Goal: Task Accomplishment & Management: Complete application form

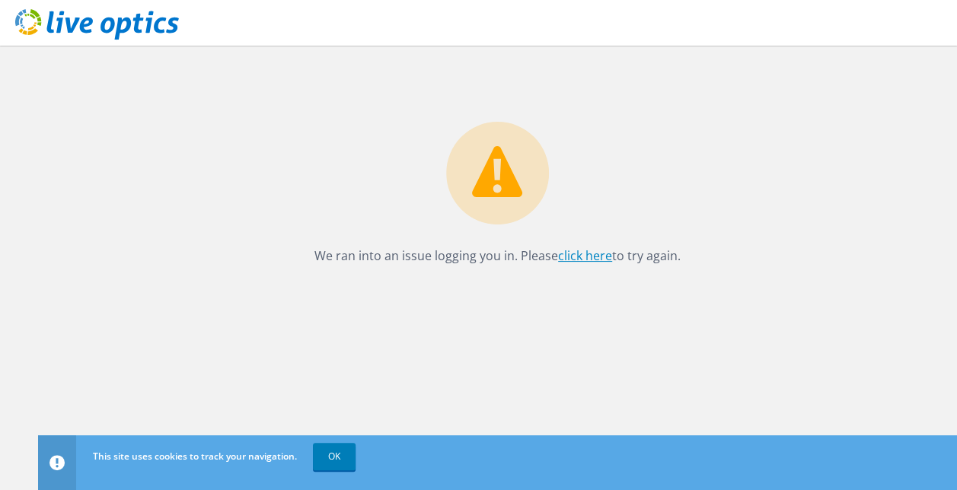
click at [574, 259] on link "click here" at bounding box center [585, 255] width 54 height 17
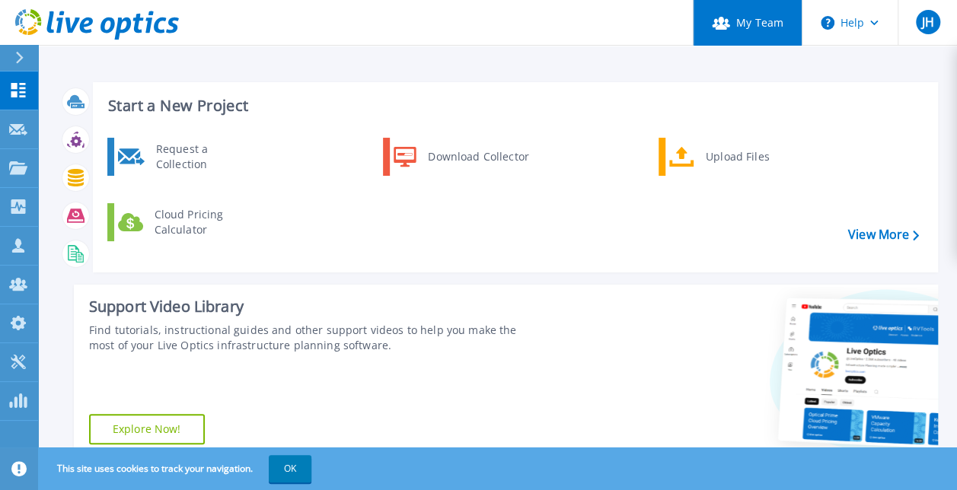
click at [758, 33] on link "My Team" at bounding box center [747, 23] width 109 height 46
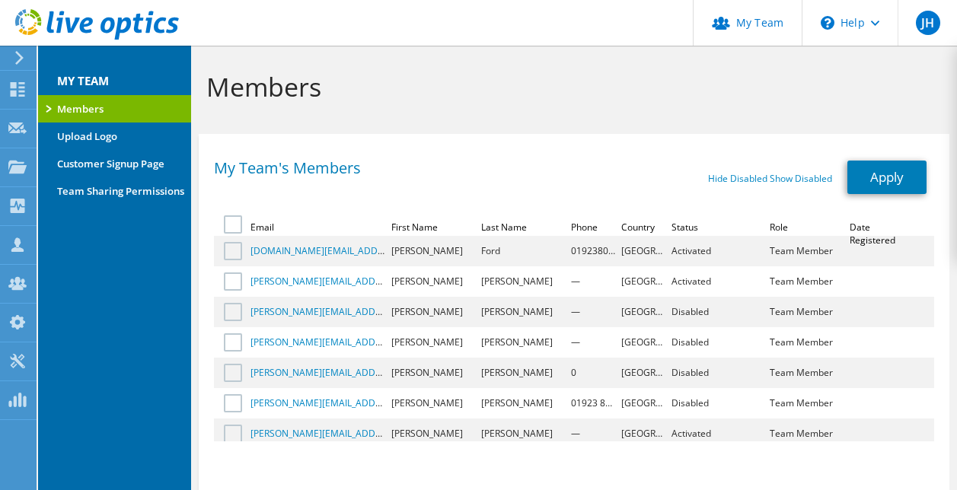
select select "75"
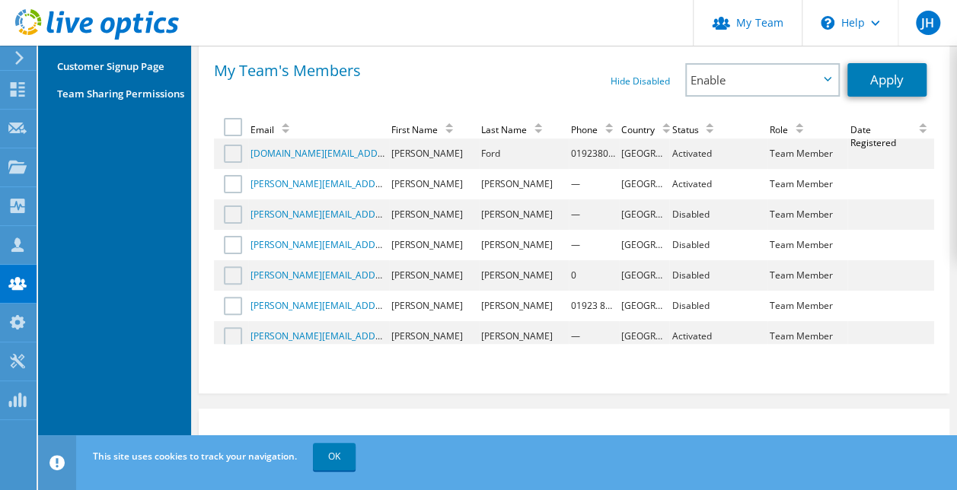
click at [557, 70] on div "My Team's Members" at bounding box center [394, 69] width 360 height 13
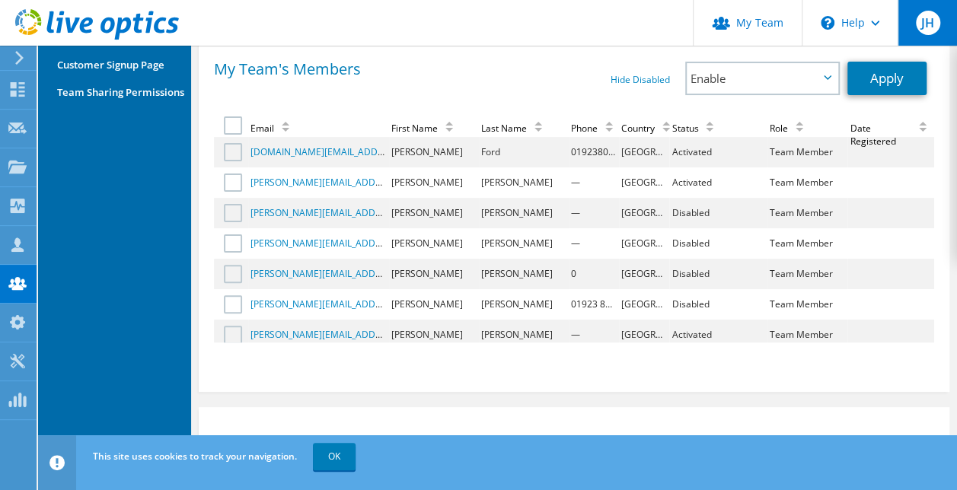
click at [913, 27] on div "JH" at bounding box center [927, 23] width 59 height 46
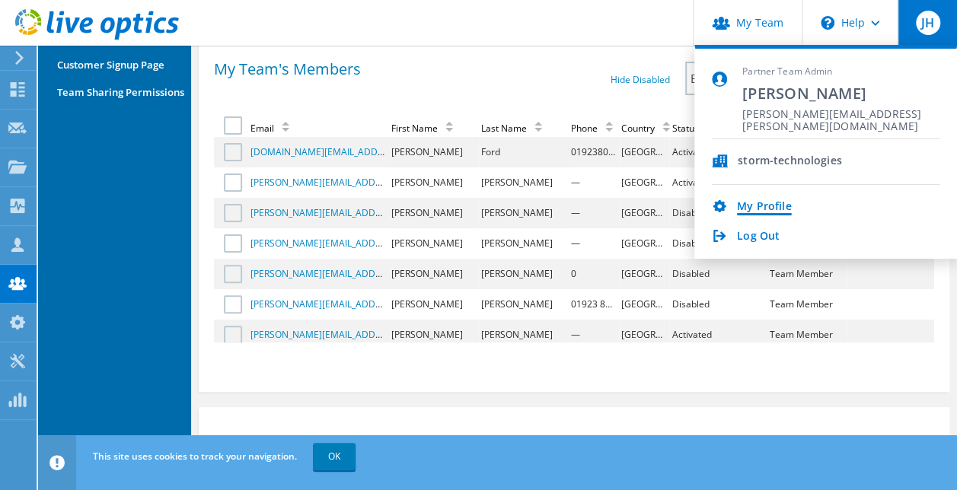
click at [744, 205] on link "My Profile" at bounding box center [764, 207] width 54 height 14
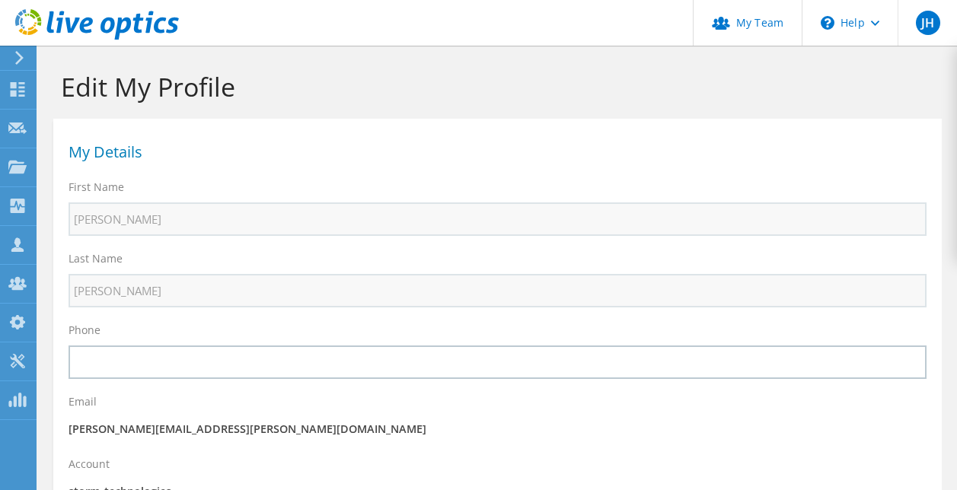
select select "75"
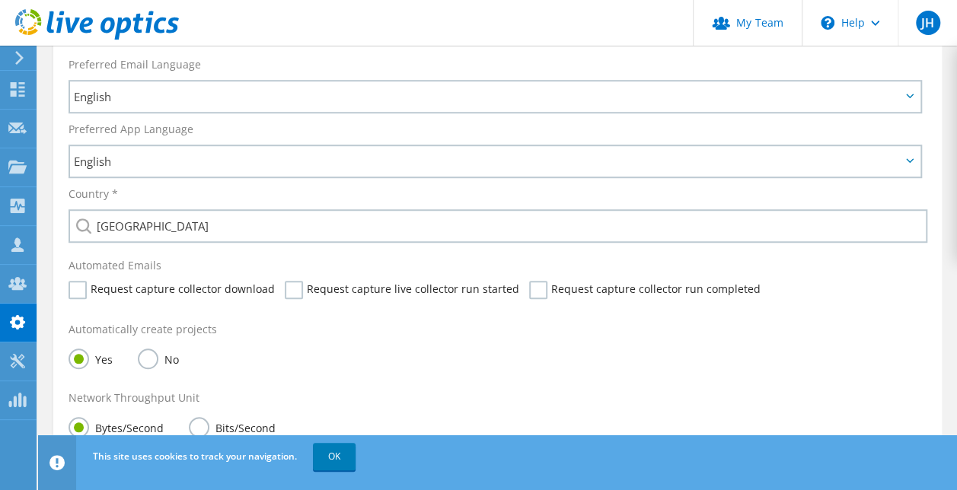
scroll to position [465, 0]
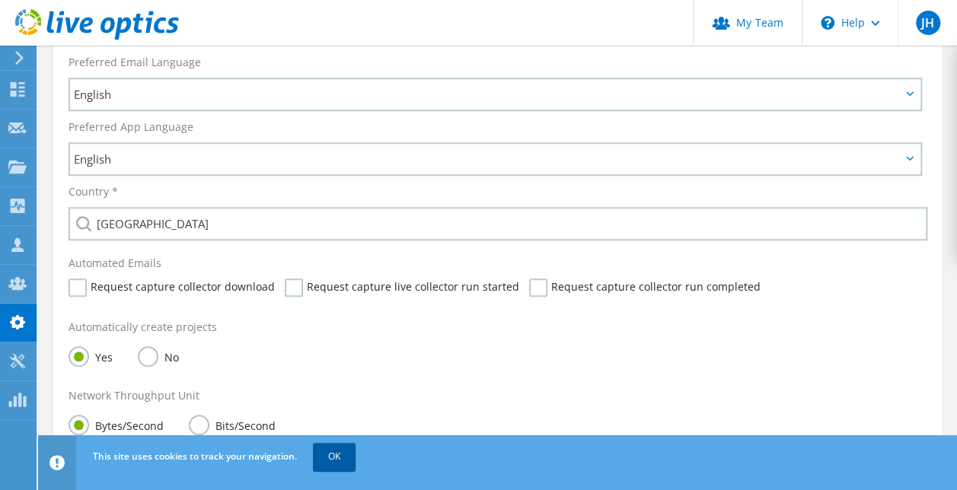
click at [328, 461] on link "OK" at bounding box center [334, 456] width 43 height 27
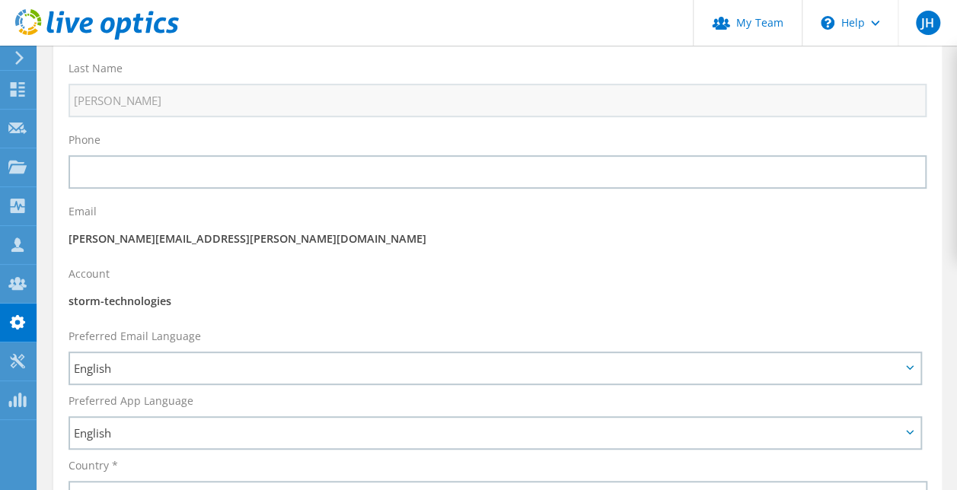
scroll to position [0, 0]
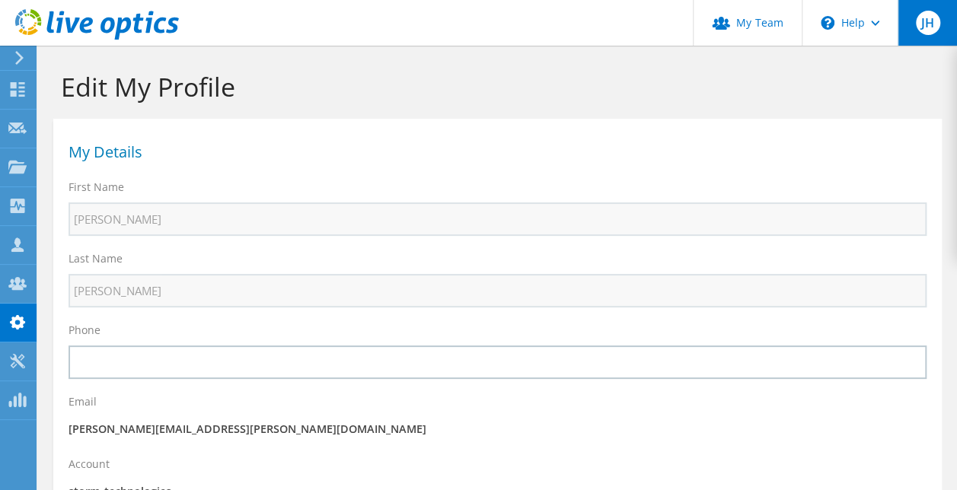
click at [935, 33] on div "JH" at bounding box center [927, 23] width 59 height 46
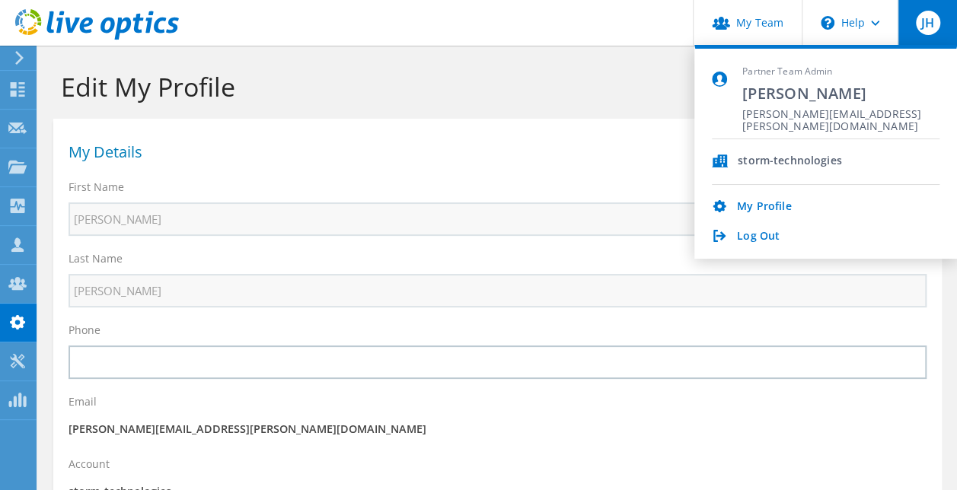
click at [771, 161] on div "storm-technologies" at bounding box center [790, 162] width 104 height 14
click at [758, 30] on link "My Team" at bounding box center [747, 23] width 109 height 46
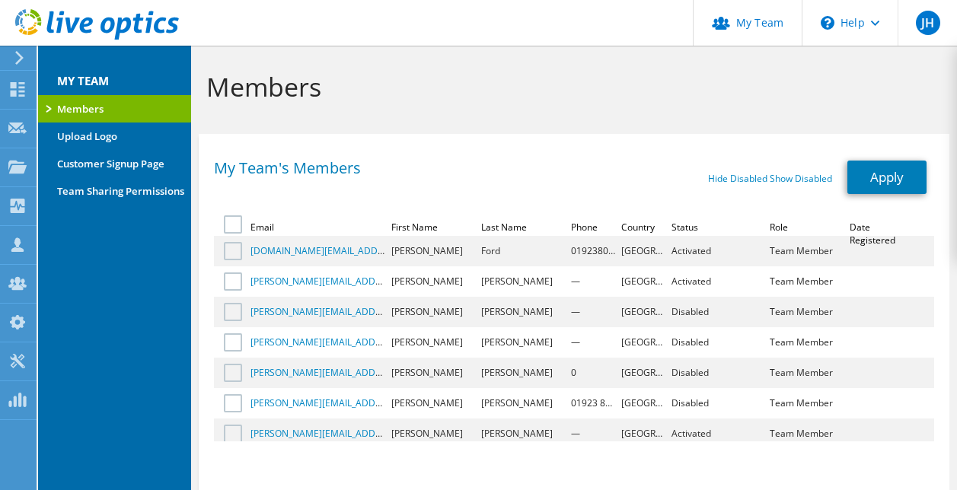
select select "75"
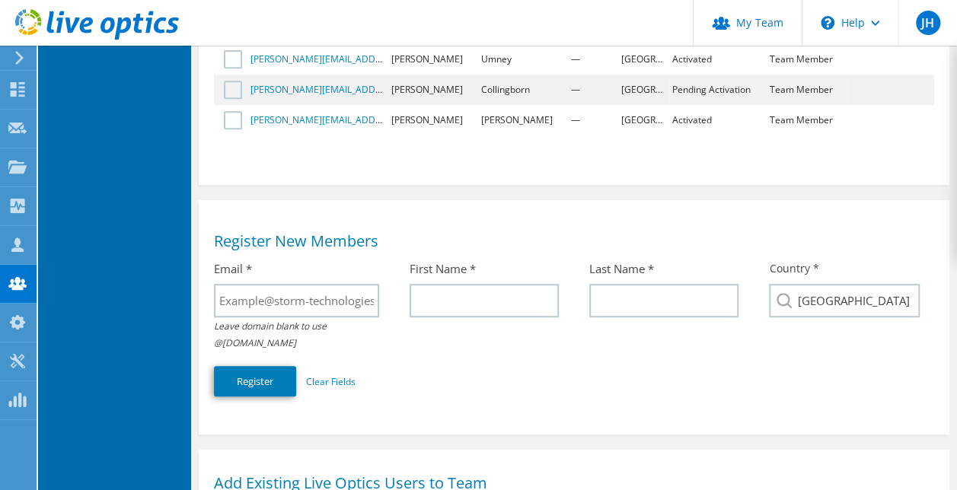
scroll to position [308, 0]
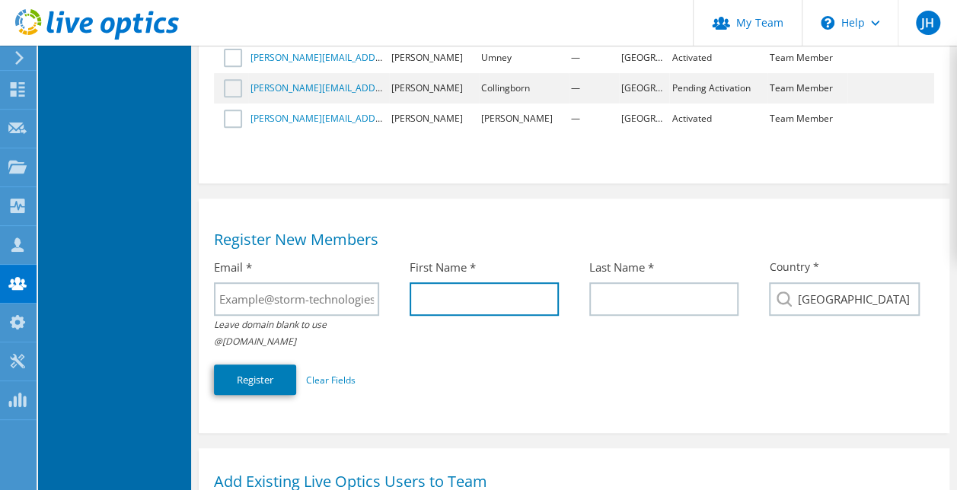
click at [461, 303] on input "text" at bounding box center [484, 300] width 149 height 34
type input "Elliott"
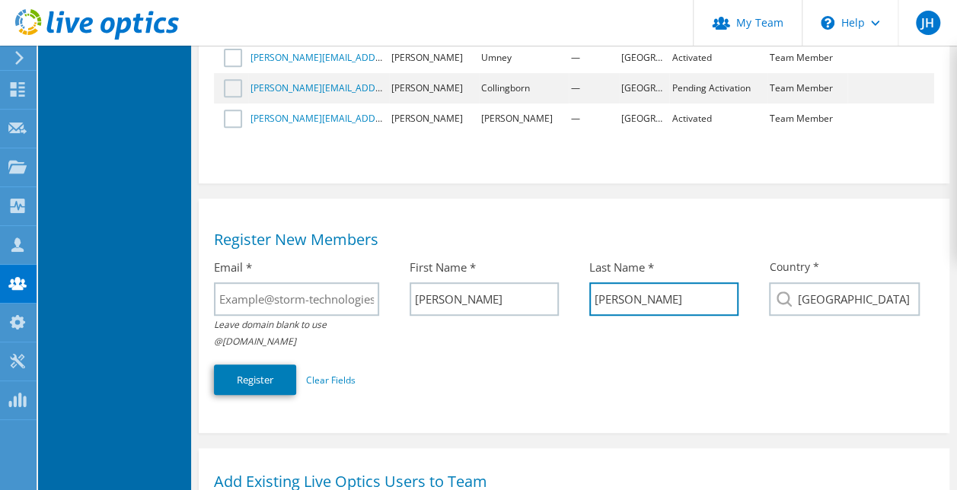
type input "Clark"
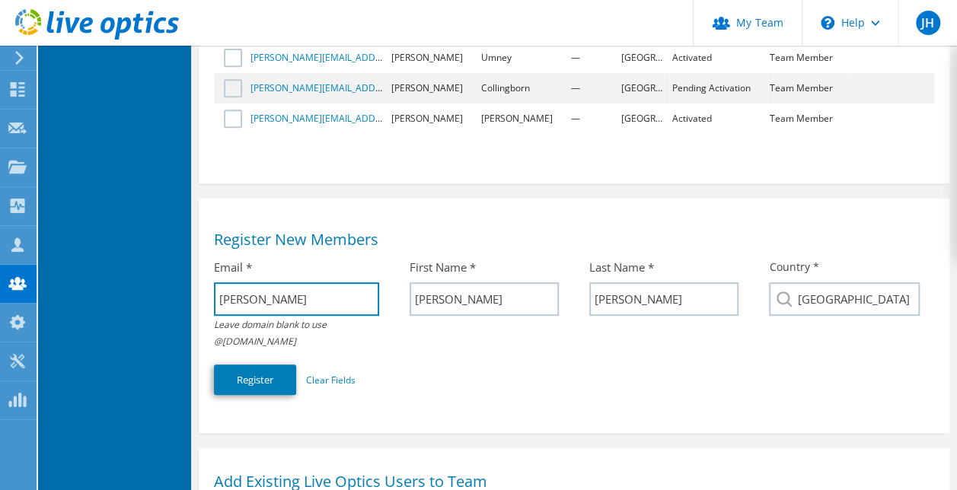
type input "elliott.clark@storm.tech"
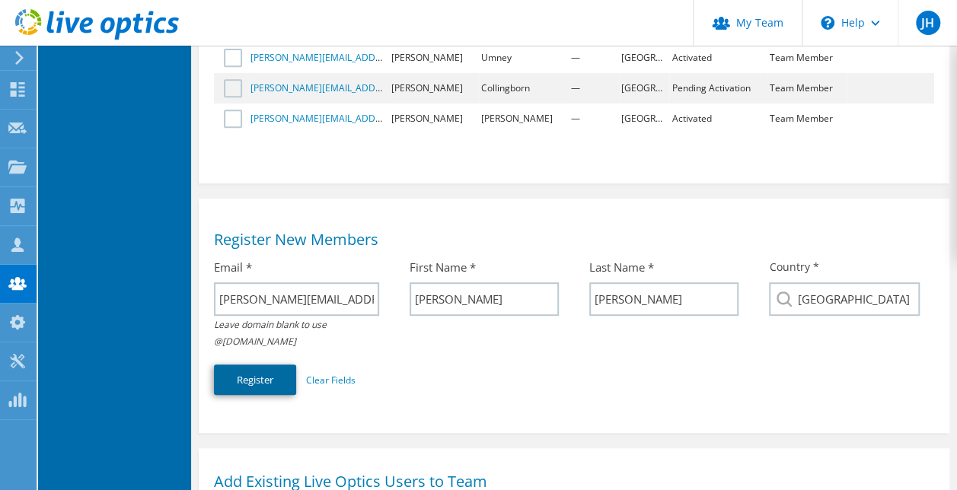
click at [260, 380] on button "Register" at bounding box center [255, 380] width 82 height 30
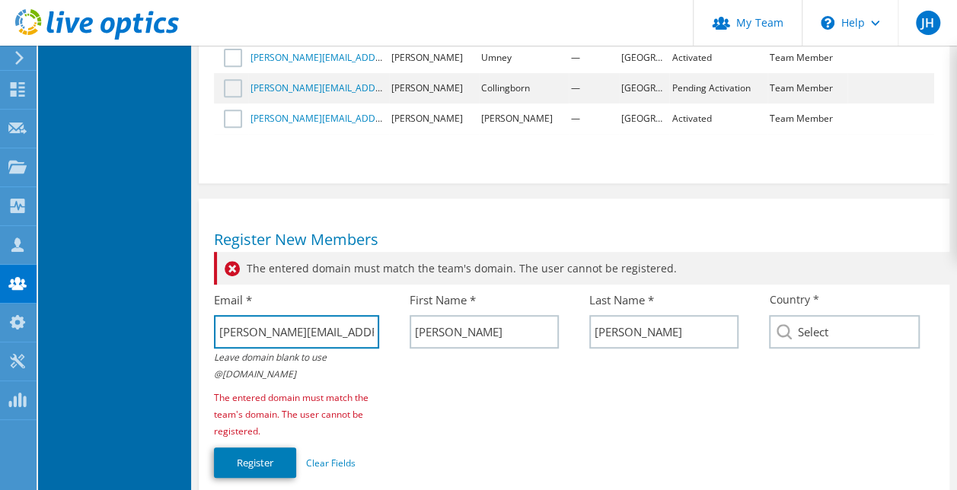
click at [349, 334] on input "elliott.clark@storm.tech" at bounding box center [296, 332] width 164 height 34
type input "elliott.clark"
click at [583, 407] on div "The entered domain must match the team's domain. The user cannot be registered.…" at bounding box center [574, 369] width 720 height 234
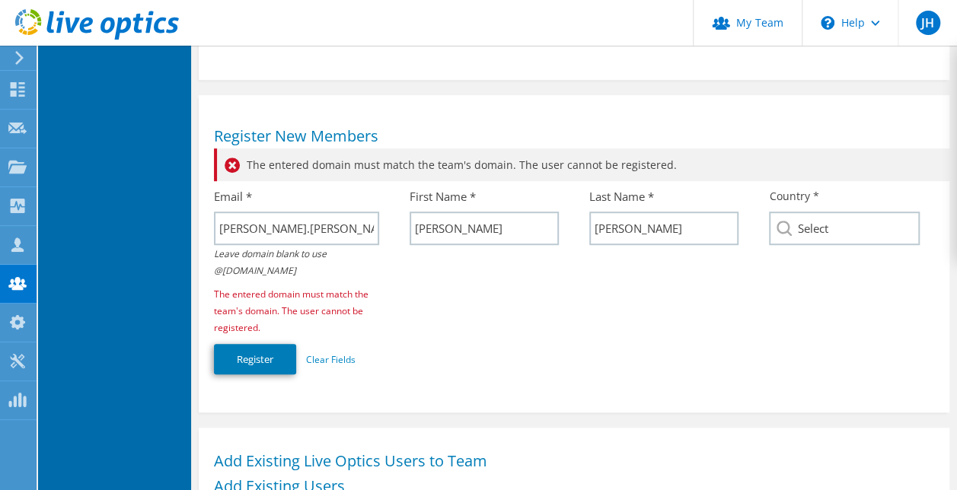
scroll to position [414, 0]
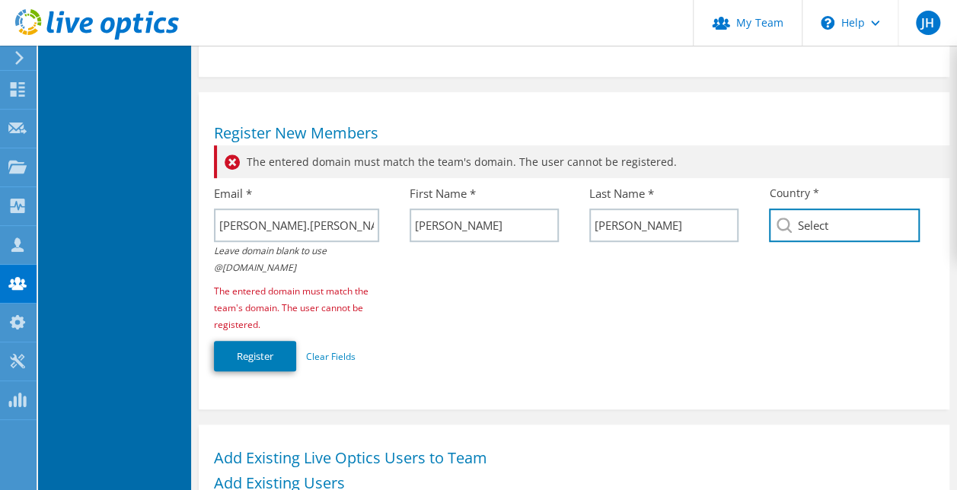
click at [863, 232] on input "Select" at bounding box center [844, 226] width 150 height 34
click at [853, 230] on input "Select" at bounding box center [844, 226] width 150 height 34
type input "u"
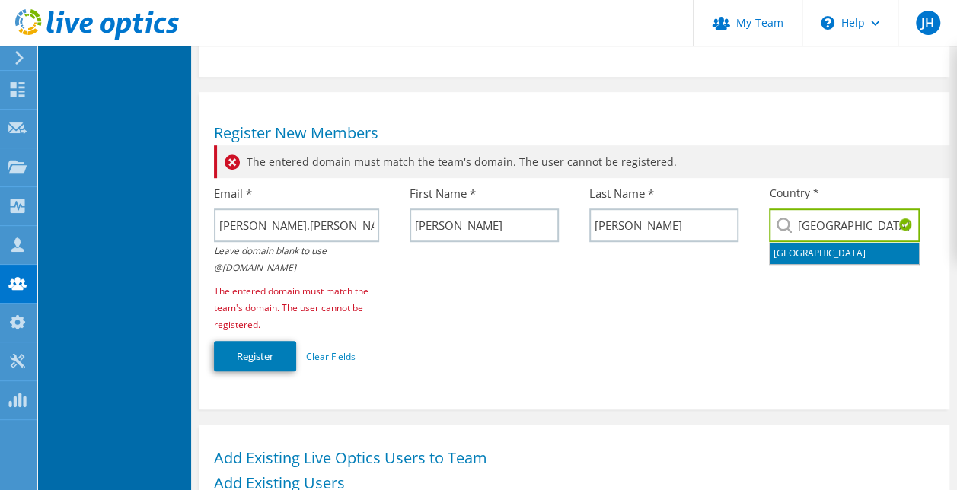
type input "[GEOGRAPHIC_DATA]"
click at [595, 292] on div "The entered domain must match the team's domain. The user cannot be registered.…" at bounding box center [574, 262] width 720 height 234
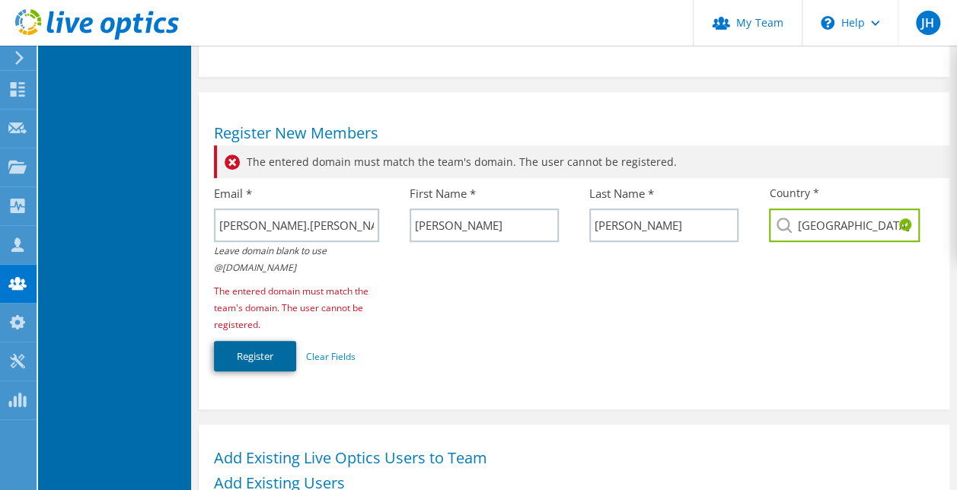
click at [236, 367] on button "Register" at bounding box center [255, 356] width 82 height 30
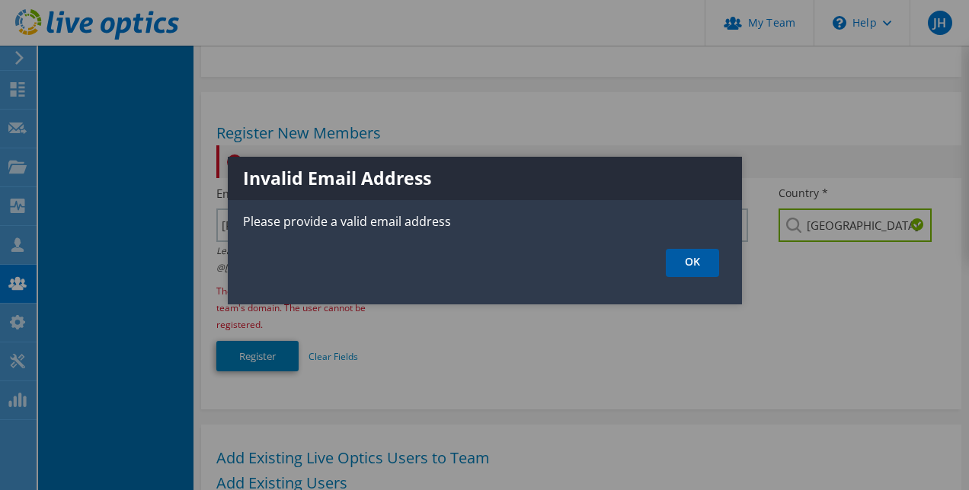
click at [701, 265] on link "OK" at bounding box center [692, 263] width 53 height 28
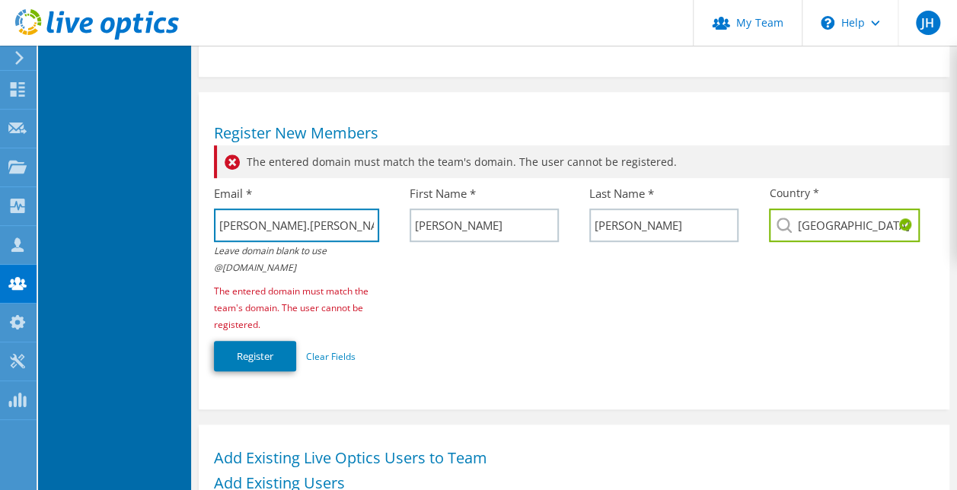
click at [347, 218] on input "elliott.clark" at bounding box center [296, 226] width 164 height 34
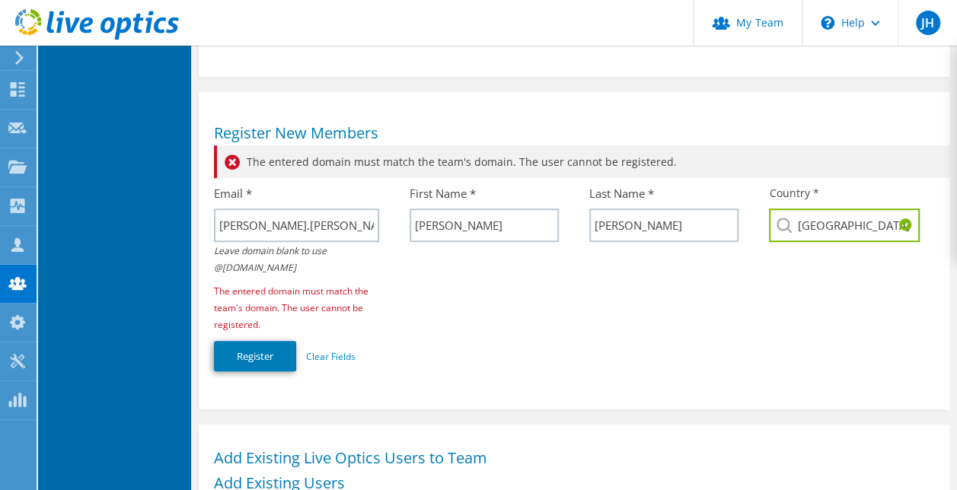
click at [574, 320] on div "The entered domain must match the team's domain. The user cannot be registered.…" at bounding box center [574, 262] width 720 height 234
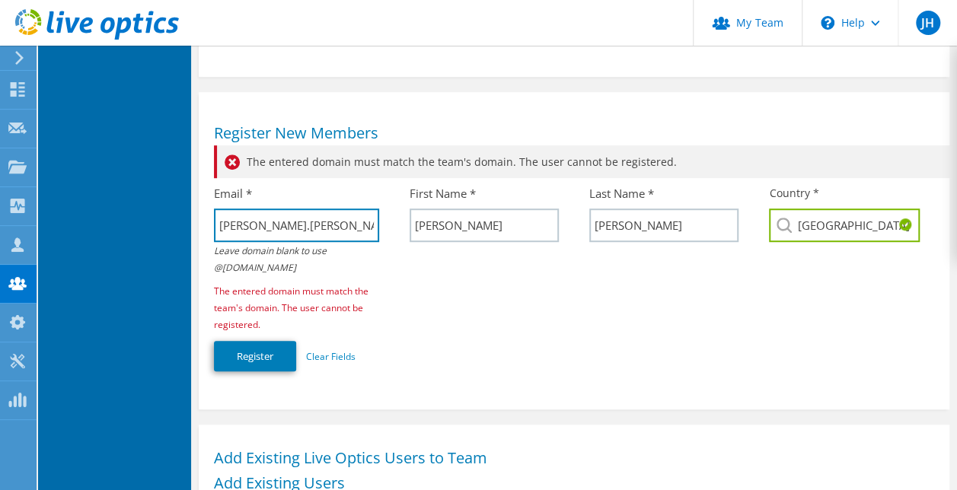
drag, startPoint x: 302, startPoint y: 229, endPoint x: 178, endPoint y: 225, distance: 124.2
click at [178, 225] on div "MY TEAM Members Upload Logo Customer Signup Page Team Sharing Permissions Membe…" at bounding box center [497, 233] width 919 height 1204
type input "E"
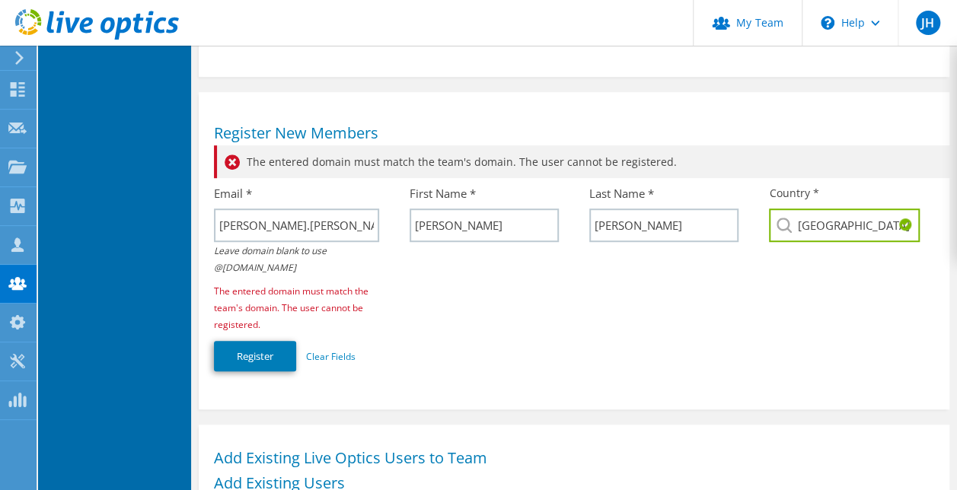
click at [605, 337] on div "The entered domain must match the team's domain. The user cannot be registered.…" at bounding box center [574, 262] width 720 height 234
click at [253, 350] on button "Register" at bounding box center [255, 356] width 82 height 30
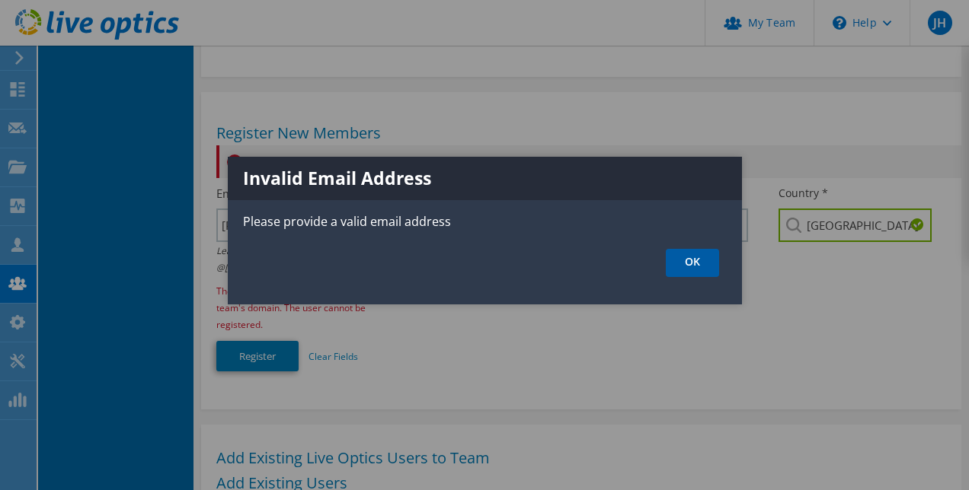
click at [672, 268] on link "OK" at bounding box center [692, 263] width 53 height 28
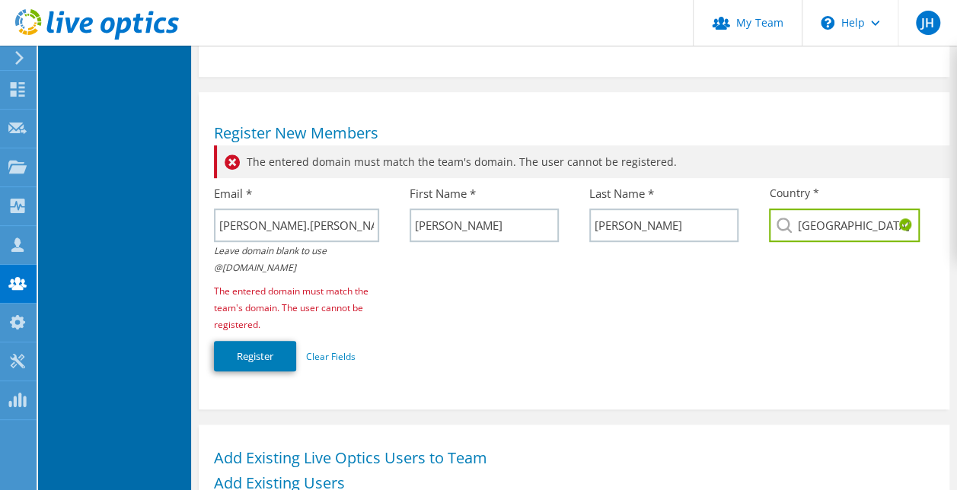
click at [317, 244] on label "Leave domain blank to use @[DOMAIN_NAME]" at bounding box center [296, 259] width 164 height 34
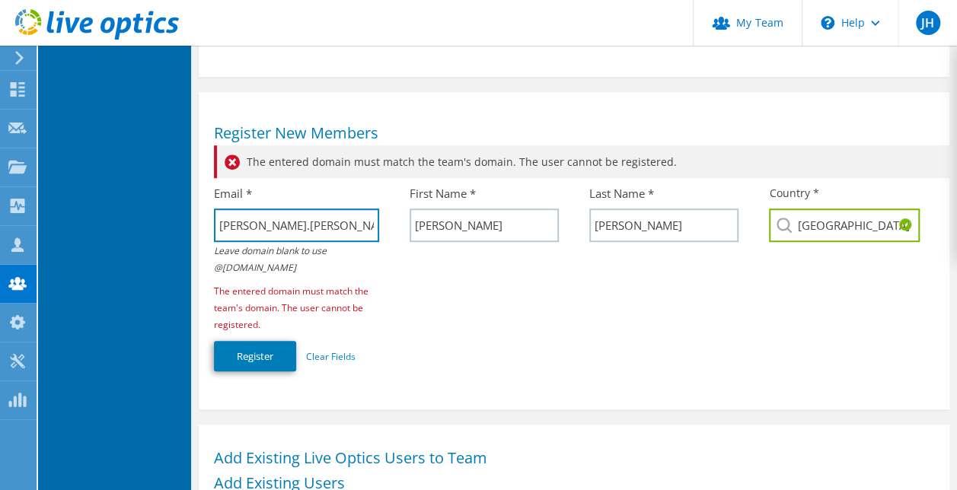
drag, startPoint x: 314, startPoint y: 239, endPoint x: 163, endPoint y: 241, distance: 150.8
click at [163, 241] on div "MY TEAM Members Upload Logo Customer Signup Page Team Sharing Permissions Membe…" at bounding box center [497, 233] width 919 height 1204
type input "lucy.drinkwater"
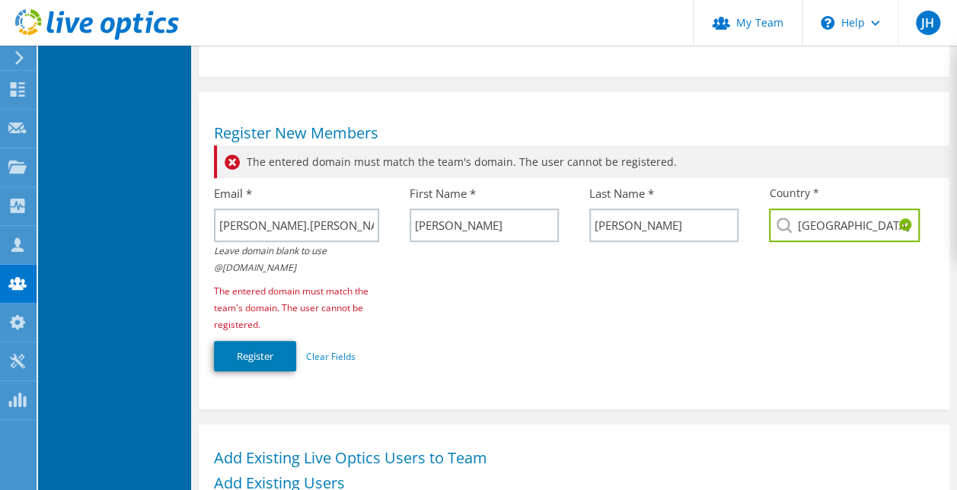
click at [542, 291] on div "The entered domain must match the team's domain. The user cannot be registered.…" at bounding box center [574, 262] width 720 height 234
click at [255, 343] on button "Register" at bounding box center [255, 356] width 82 height 30
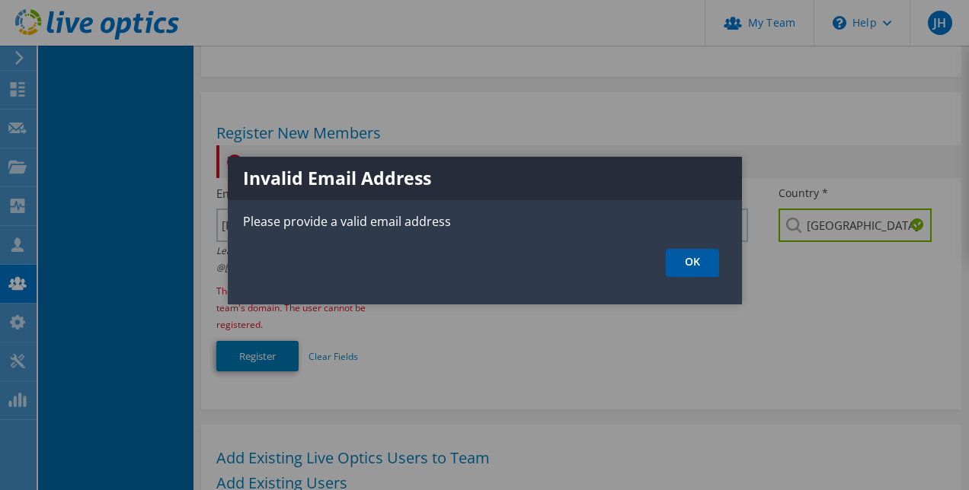
click at [714, 265] on link "OK" at bounding box center [692, 263] width 53 height 28
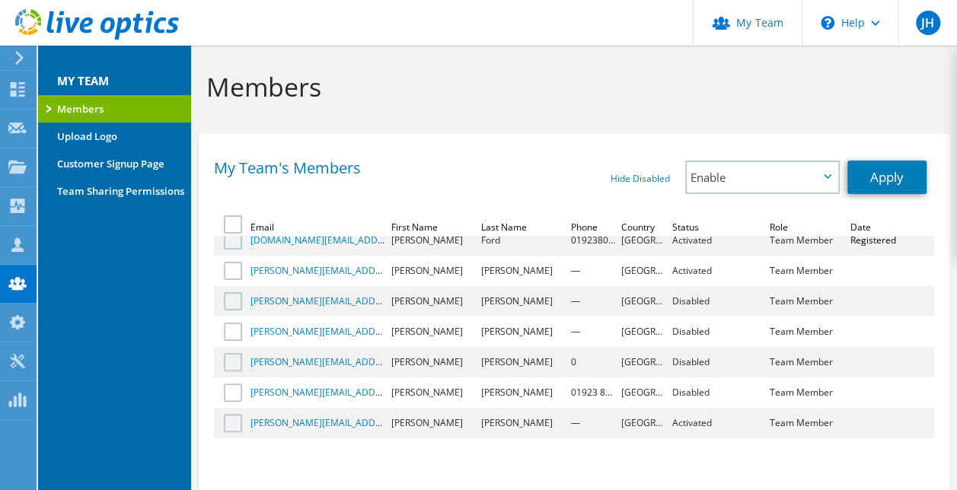
scroll to position [0, 0]
